Goal: Information Seeking & Learning: Learn about a topic

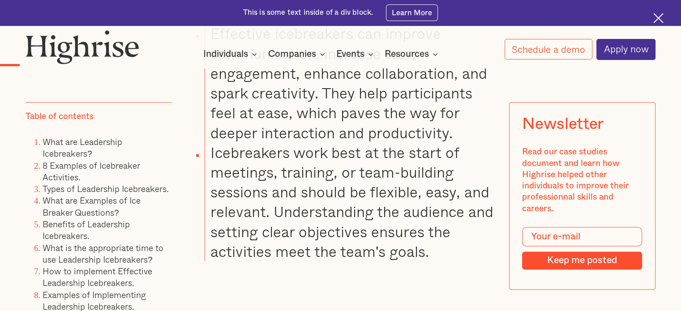
scroll to position [1432, 0]
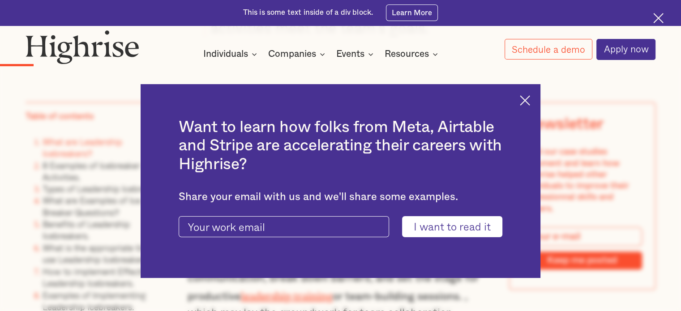
click at [523, 103] on div "Want to learn how folks from Meta, Airtable and Stripe are accelerating their c…" at bounding box center [341, 181] width 400 height 194
click at [529, 102] on img at bounding box center [525, 100] width 10 height 10
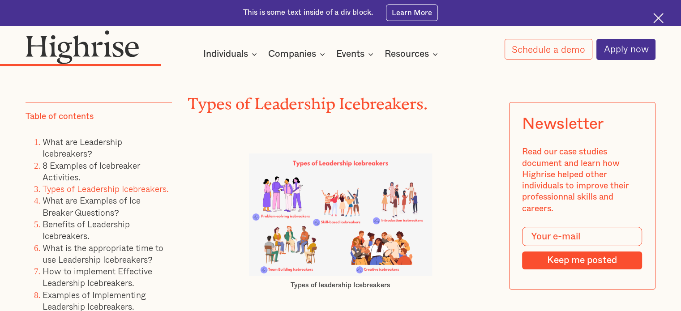
scroll to position [3544, 0]
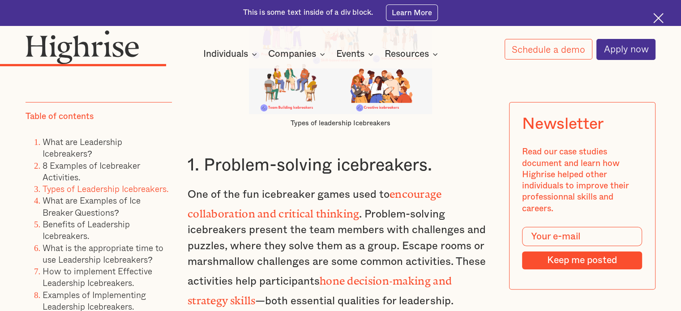
click at [461, 205] on p "One of the fun icebreaker games used to encourage collaboration and critical th…" at bounding box center [341, 247] width 306 height 126
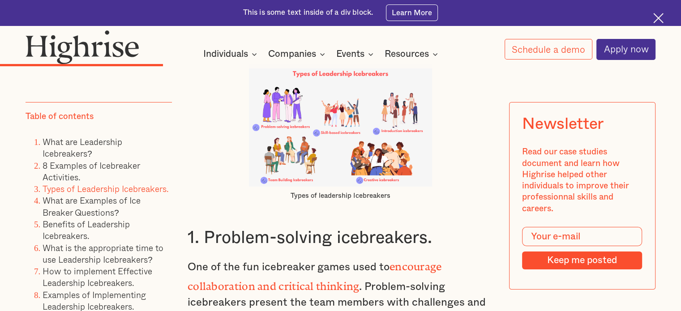
scroll to position [3575, 0]
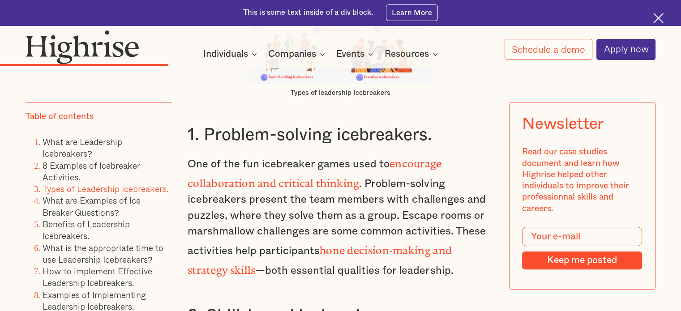
click at [441, 244] on strong "hone decision-making and strategy skills" at bounding box center [320, 257] width 264 height 26
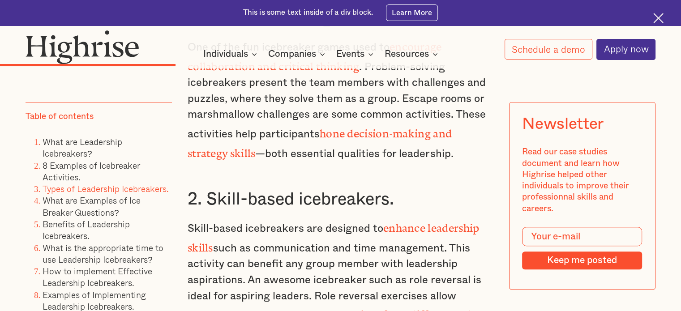
scroll to position [3694, 0]
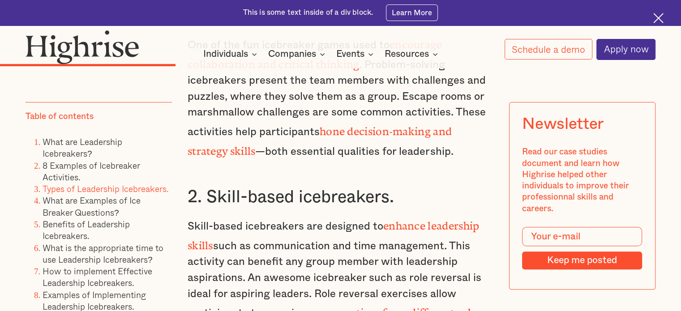
click at [441, 218] on p "Skill-based icebreakers are designed to enhance leadership skills such as commu…" at bounding box center [341, 286] width 306 height 142
